Goal: Information Seeking & Learning: Understand process/instructions

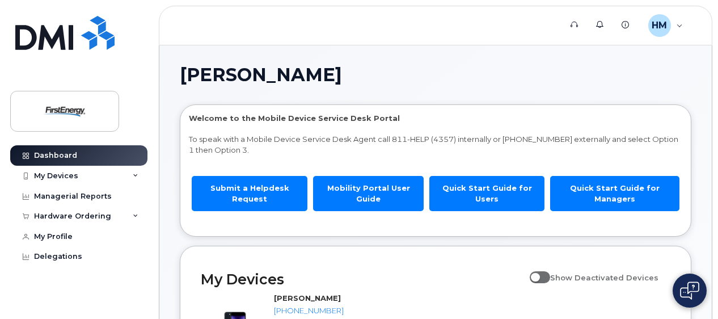
scroll to position [281, 0]
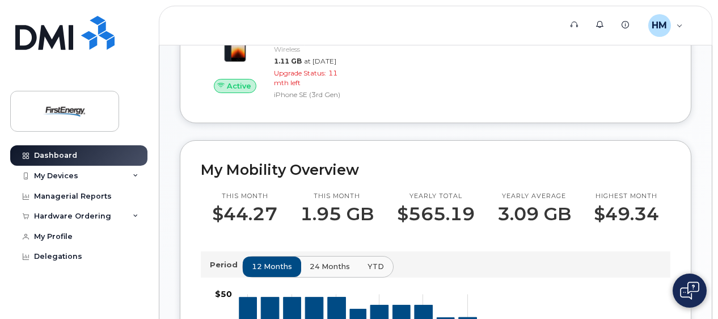
click at [692, 289] on img at bounding box center [689, 290] width 19 height 18
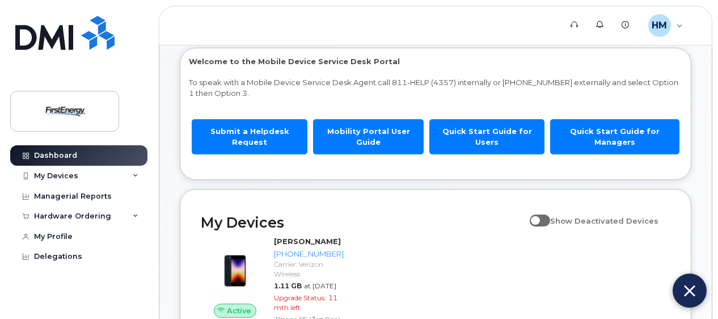
scroll to position [113, 0]
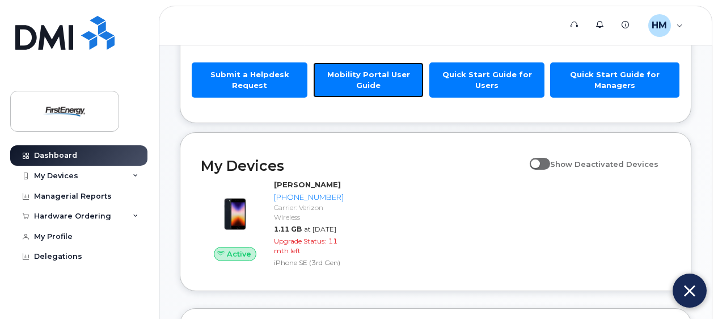
click at [389, 76] on link "Mobility Portal User Guide" at bounding box center [368, 79] width 111 height 35
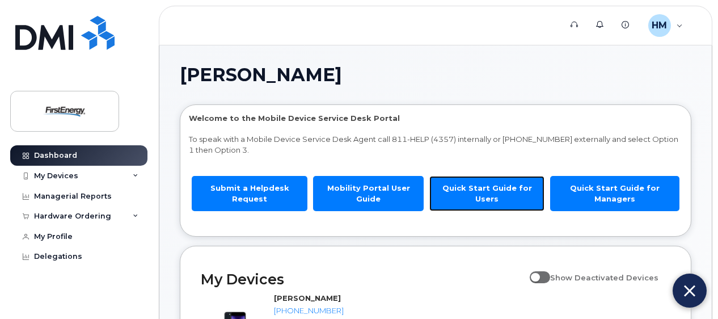
click at [458, 187] on link "Quick Start Guide for Users" at bounding box center [486, 193] width 115 height 35
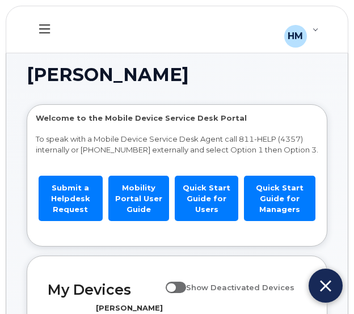
click at [326, 285] on img at bounding box center [325, 286] width 11 height 19
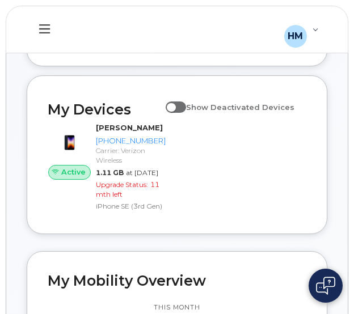
scroll to position [170, 0]
